Goal: Find specific page/section: Find specific page/section

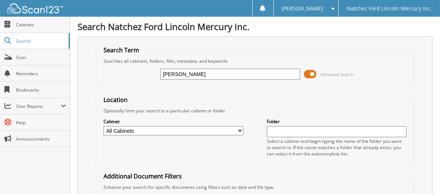
type input "[PERSON_NAME]"
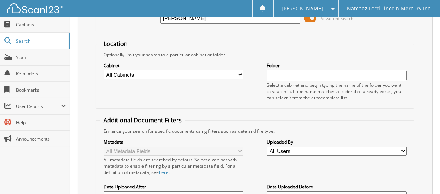
scroll to position [74, 0]
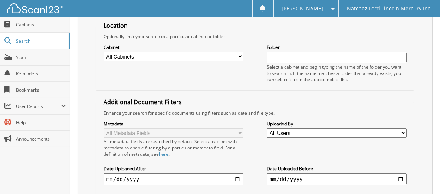
click at [297, 131] on select "All Users Aaron Day Adam Holland Alexander Mecom Allison Balckmon Amanda Breith…" at bounding box center [337, 132] width 140 height 9
select select "46581"
click at [267, 128] on select "All Users Aaron Day Adam Holland Alexander Mecom Allison Balckmon Amanda Breith…" at bounding box center [337, 132] width 140 height 9
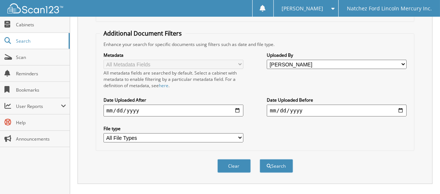
scroll to position [223, 0]
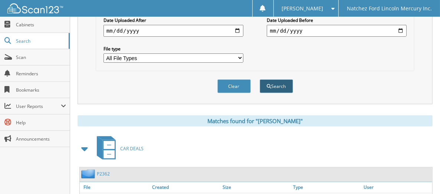
click at [272, 84] on button "Search" at bounding box center [276, 86] width 33 height 14
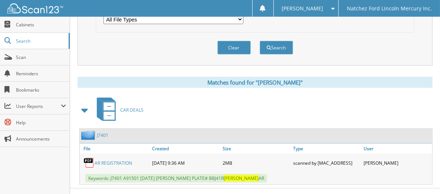
scroll to position [270, 0]
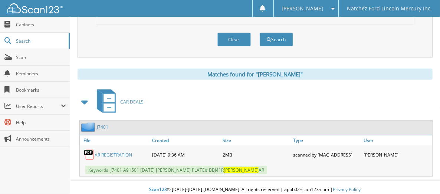
click at [110, 152] on link "AR REGISTRATION" at bounding box center [113, 155] width 37 height 6
click at [21, 23] on span "Cabinets" at bounding box center [41, 25] width 50 height 6
